Goal: Navigation & Orientation: Go to known website

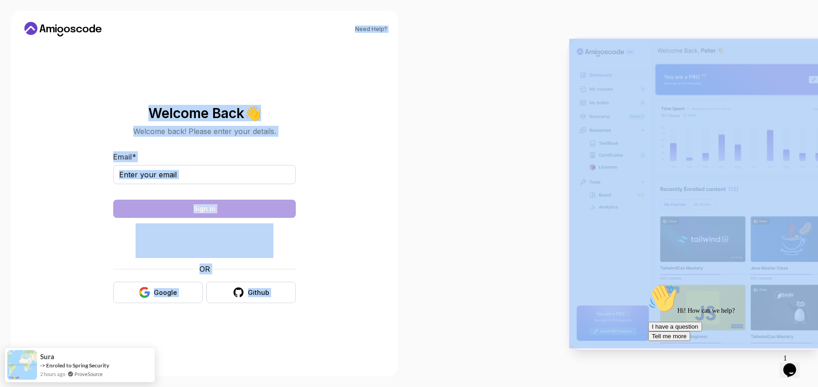
drag, startPoint x: 408, startPoint y: 5, endPoint x: 414, endPoint y: -2, distance: 8.8
click at [414, 0] on html "Need Help? Welcome Back 👋 Welcome back! Please enter your details. Email * Sign…" at bounding box center [409, 193] width 818 height 387
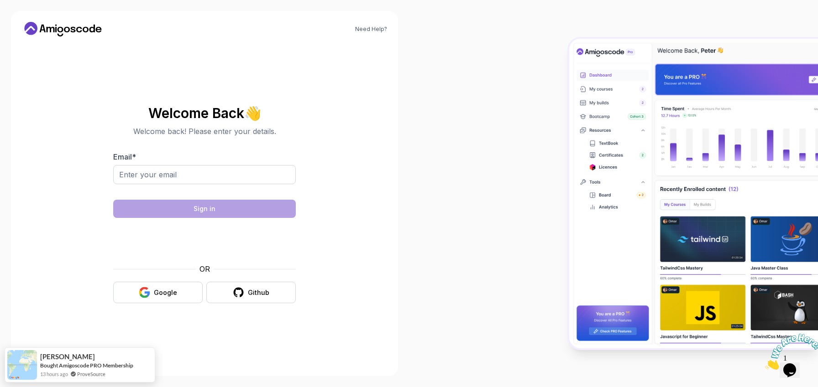
click at [511, 173] on div at bounding box center [613, 193] width 409 height 387
